Goal: Information Seeking & Learning: Learn about a topic

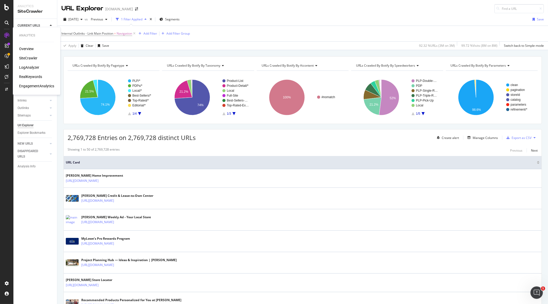
click at [32, 79] on div "RealKeywords" at bounding box center [30, 76] width 23 height 5
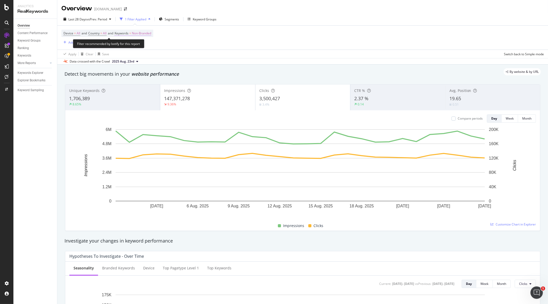
click at [145, 34] on span "Non-Branded" at bounding box center [141, 33] width 19 height 7
click at [137, 43] on span "Non-Branded" at bounding box center [132, 45] width 21 height 4
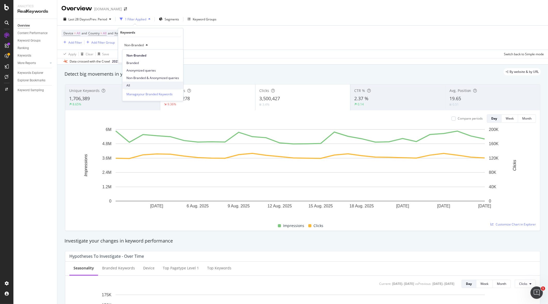
click at [137, 84] on span "All" at bounding box center [153, 85] width 53 height 5
click at [175, 58] on div "Apply" at bounding box center [171, 56] width 15 height 5
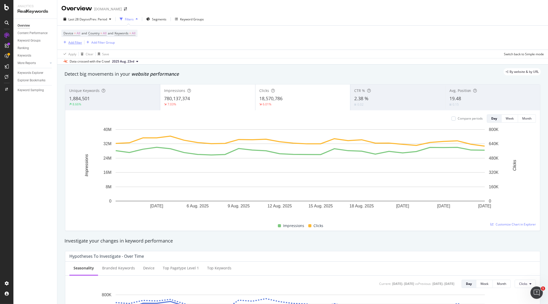
click at [76, 41] on div "Add Filter" at bounding box center [75, 42] width 14 height 4
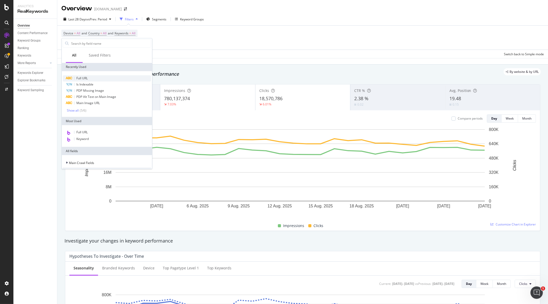
click at [82, 78] on span "Full URL" at bounding box center [81, 78] width 11 height 4
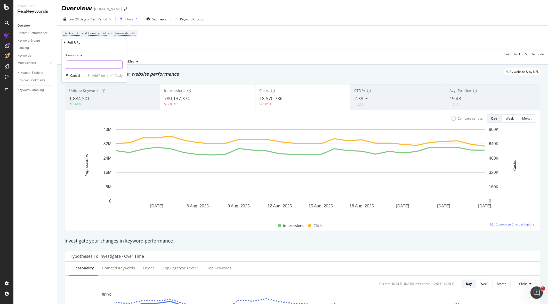
click at [84, 65] on input "text" at bounding box center [94, 65] width 56 height 8
type input "home-accents"
click at [116, 76] on div "Apply" at bounding box center [119, 75] width 8 height 4
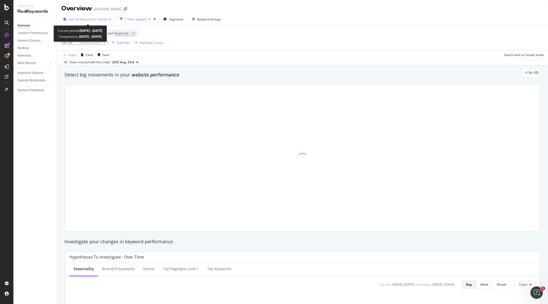
click at [82, 18] on span "Last 28 Days" at bounding box center [77, 19] width 18 height 4
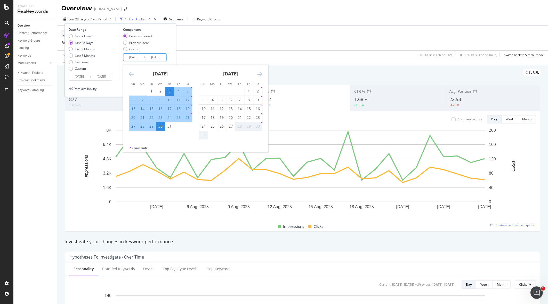
click at [128, 59] on input "[DATE]" at bounding box center [133, 57] width 21 height 7
click at [184, 122] on td "Calendar" at bounding box center [187, 126] width 9 height 9
click at [183, 121] on div "26" at bounding box center [187, 117] width 9 height 9
type input "[DATE]"
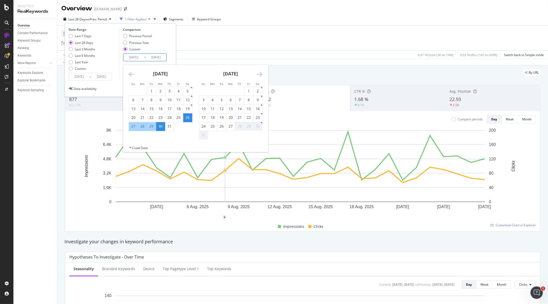
click at [260, 74] on icon "Move forward to switch to the next month." at bounding box center [259, 74] width 5 height 6
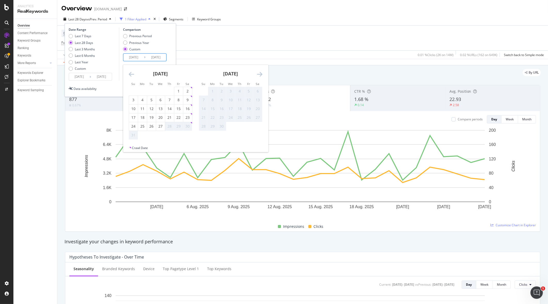
click at [297, 112] on div "Compare periods Day Week Month [DATE] [DATE] [DATE] [DATE] [DATE] [DATE] [DATE]…" at bounding box center [302, 171] width 475 height 120
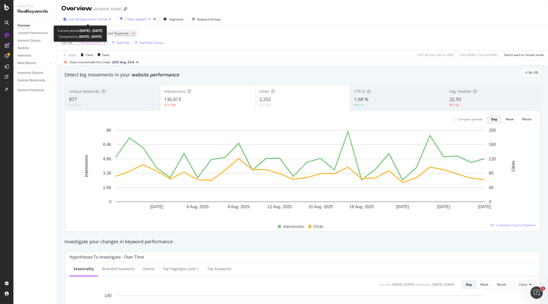
click at [105, 21] on div "Last 28 Days vs Prev. Period" at bounding box center [87, 19] width 39 height 4
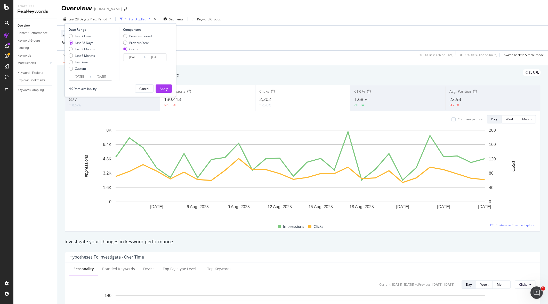
click at [105, 21] on div "Last 28 Days vs Prev. Period" at bounding box center [87, 19] width 39 height 4
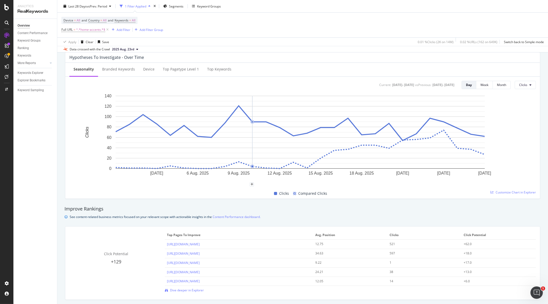
scroll to position [323, 0]
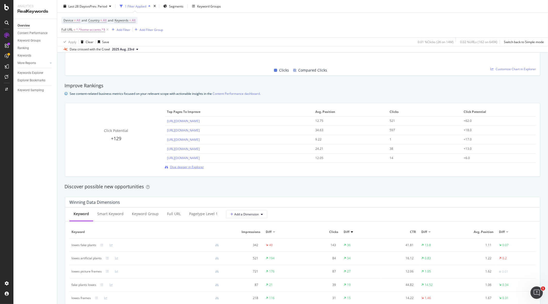
click at [184, 168] on span "Dive deeper in Explorer" at bounding box center [187, 167] width 34 height 4
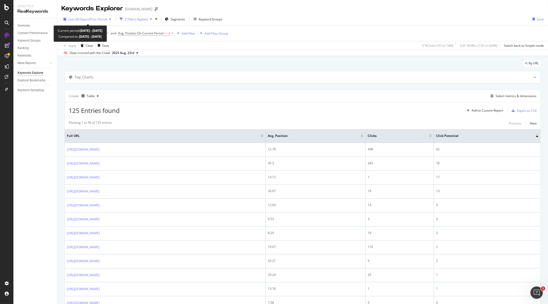
click at [80, 22] on div "Last 28 Days vs Prev. Period" at bounding box center [87, 19] width 52 height 8
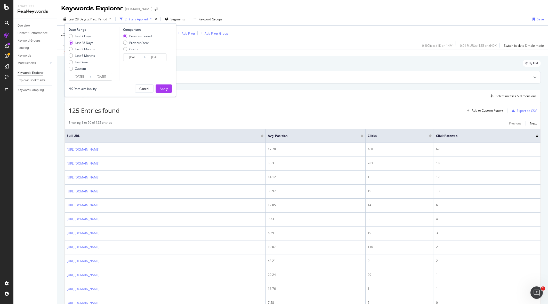
click at [80, 22] on div "Last 28 Days vs Prev. Period" at bounding box center [87, 19] width 52 height 8
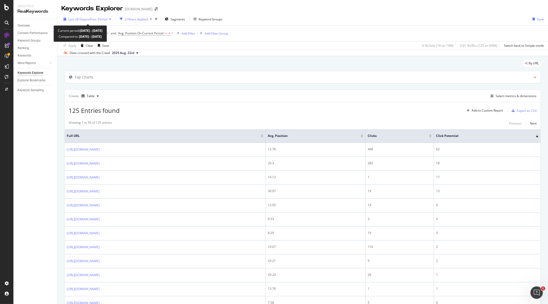
click at [108, 17] on div "Last 28 Days vs Prev. Period" at bounding box center [87, 19] width 52 height 8
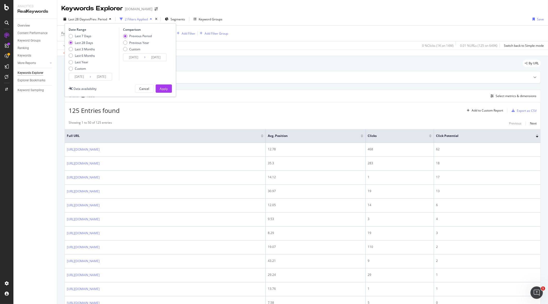
click at [142, 60] on input "[DATE]" at bounding box center [133, 57] width 21 height 7
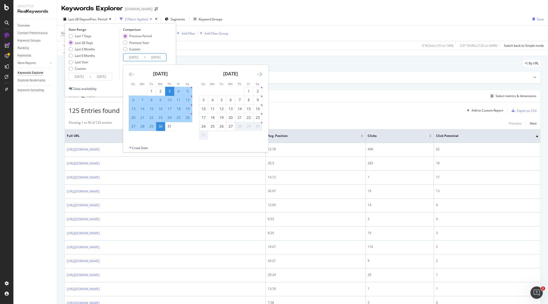
click at [87, 33] on div "Date Range Last 7 Days Last 28 Days Last 3 Months Last 6 Months Last Year Custo…" at bounding box center [93, 53] width 49 height 53
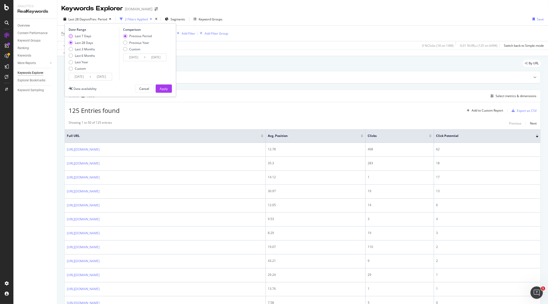
click at [82, 36] on div "Last 7 Days" at bounding box center [83, 36] width 17 height 4
type input "[DATE]"
click at [169, 92] on button "Apply" at bounding box center [164, 88] width 16 height 8
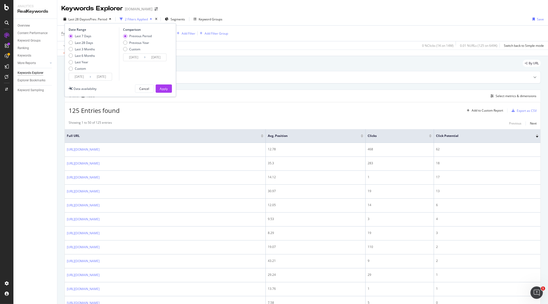
click at [168, 92] on div "Create Table Select metrics & dimensions" at bounding box center [303, 96] width 477 height 12
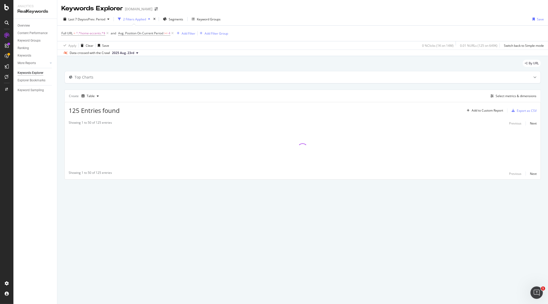
click at [168, 90] on div "Create Table Select metrics & dimensions" at bounding box center [303, 96] width 477 height 12
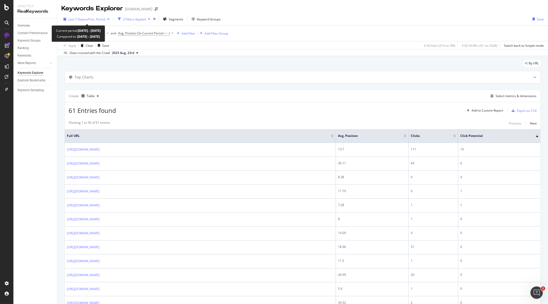
click at [81, 18] on span "Last 7 Days" at bounding box center [76, 19] width 17 height 4
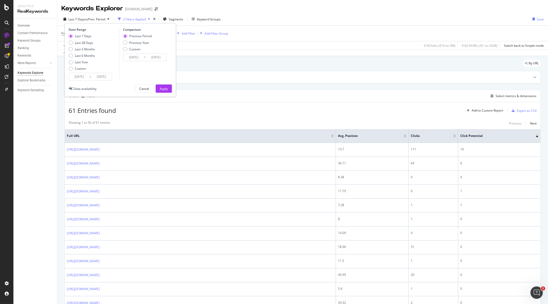
click at [137, 59] on input "[DATE]" at bounding box center [133, 57] width 21 height 7
